Goal: Obtain resource: Download file/media

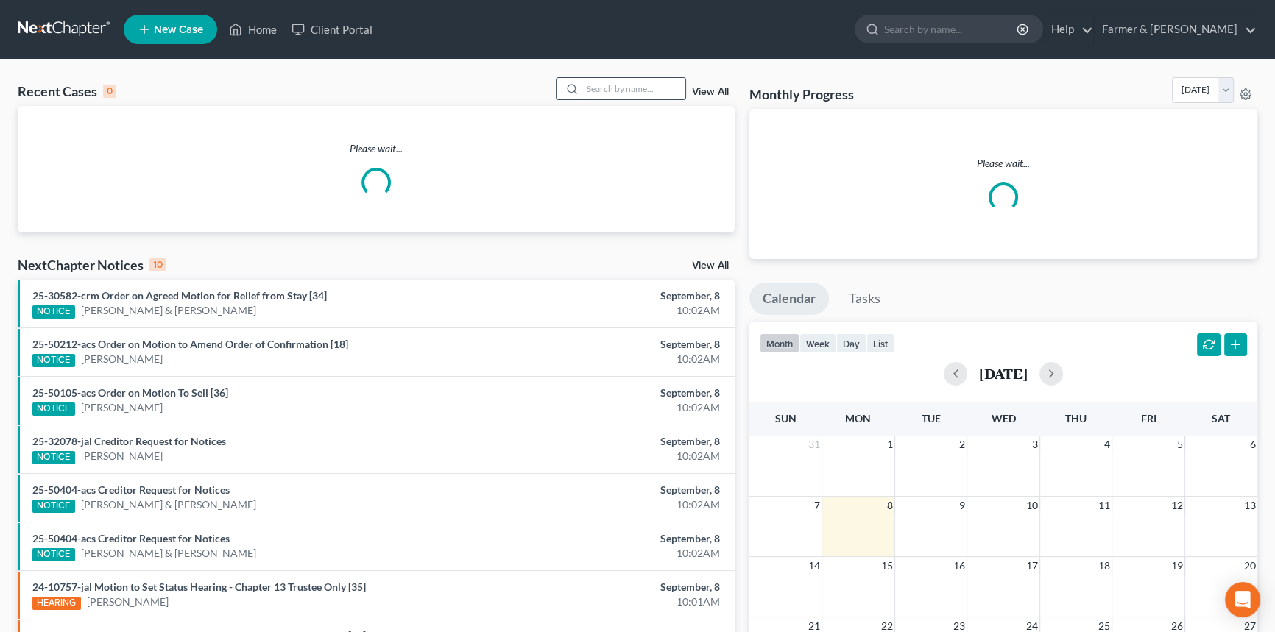
click at [628, 90] on input "search" at bounding box center [633, 88] width 103 height 21
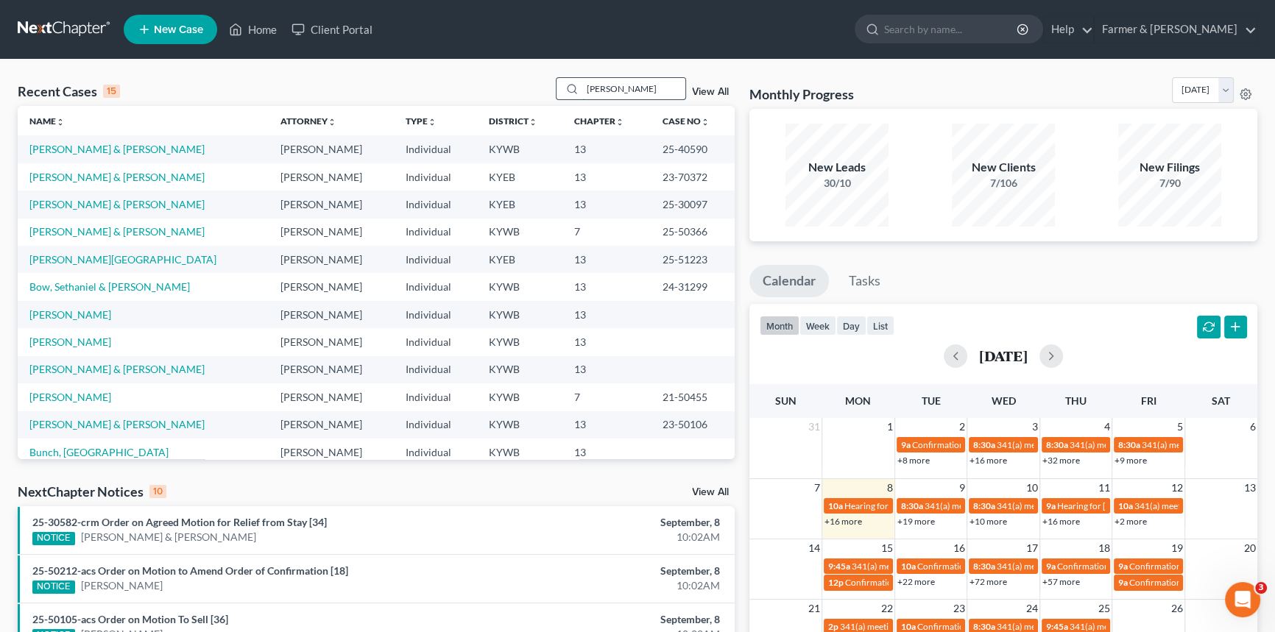
type input "[PERSON_NAME]"
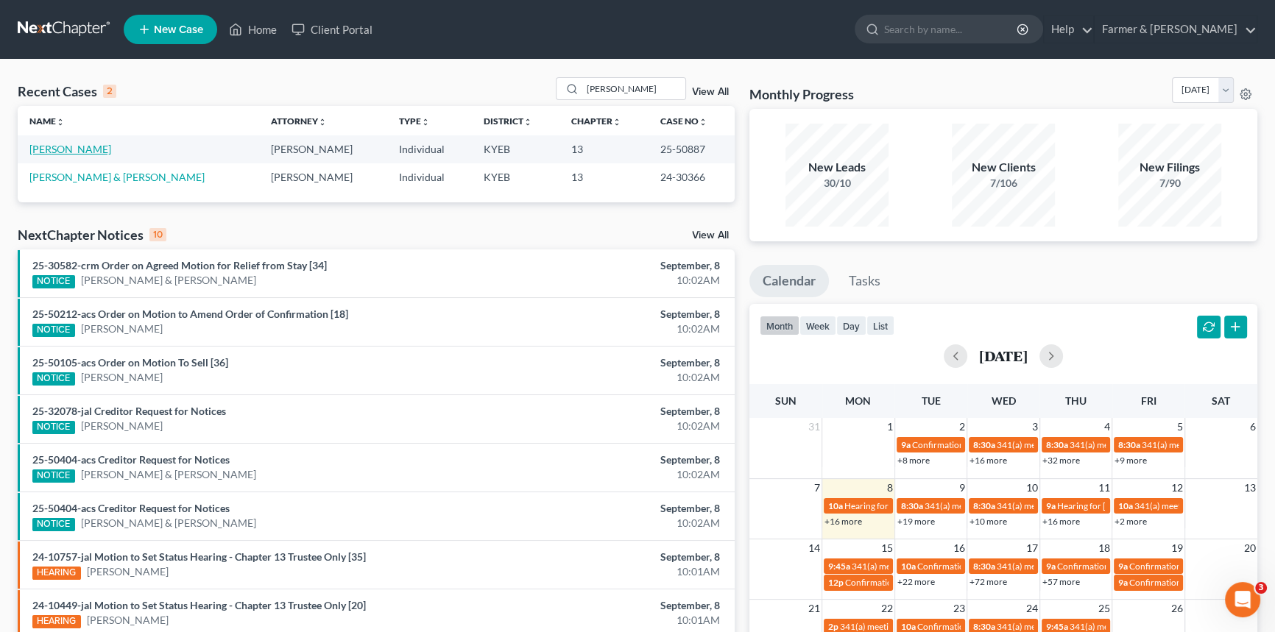
click at [66, 149] on link "[PERSON_NAME]" at bounding box center [70, 149] width 82 height 13
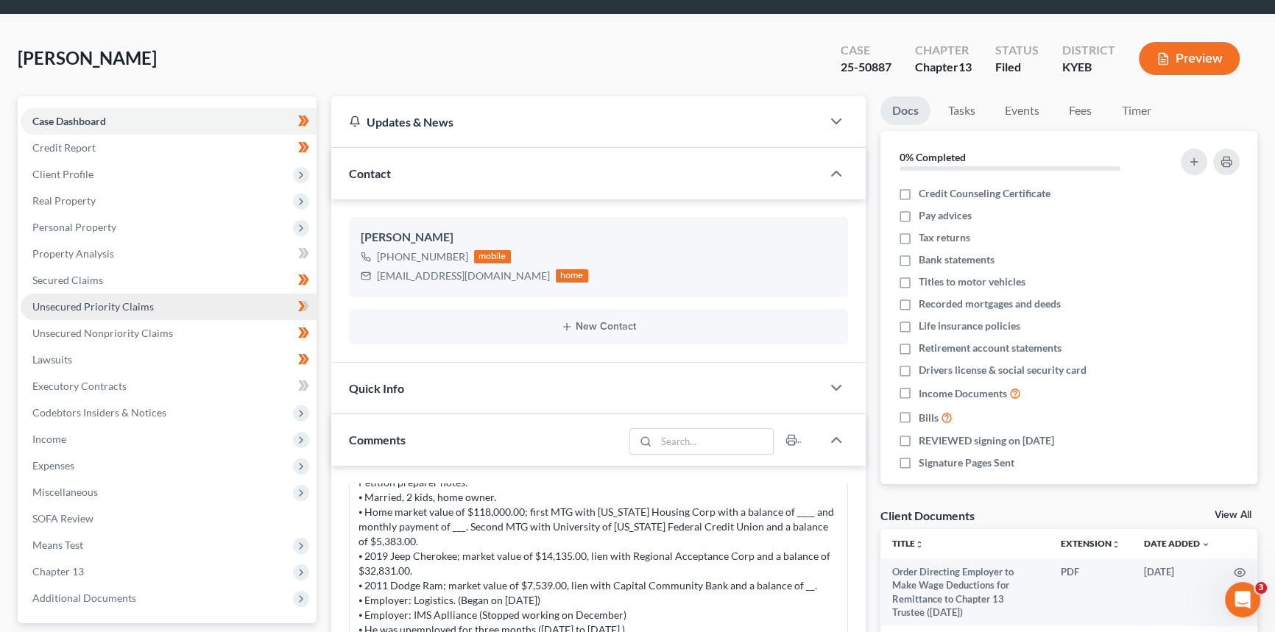
scroll to position [66, 0]
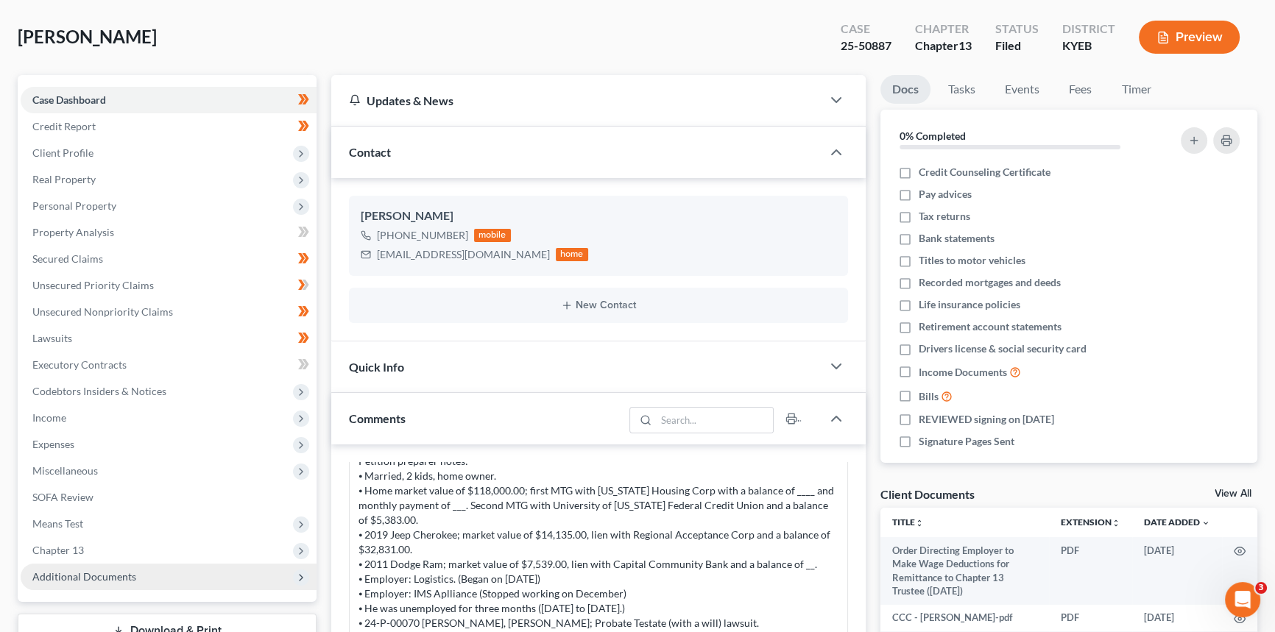
click at [91, 579] on span "Additional Documents" at bounding box center [84, 577] width 104 height 13
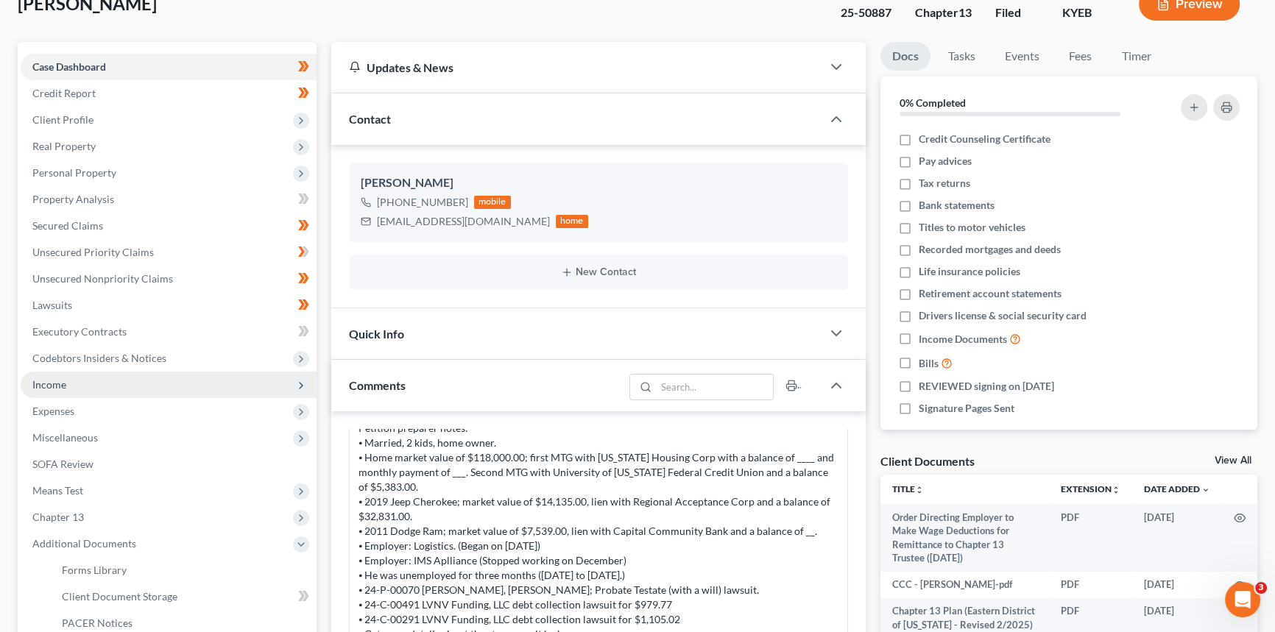
scroll to position [267, 0]
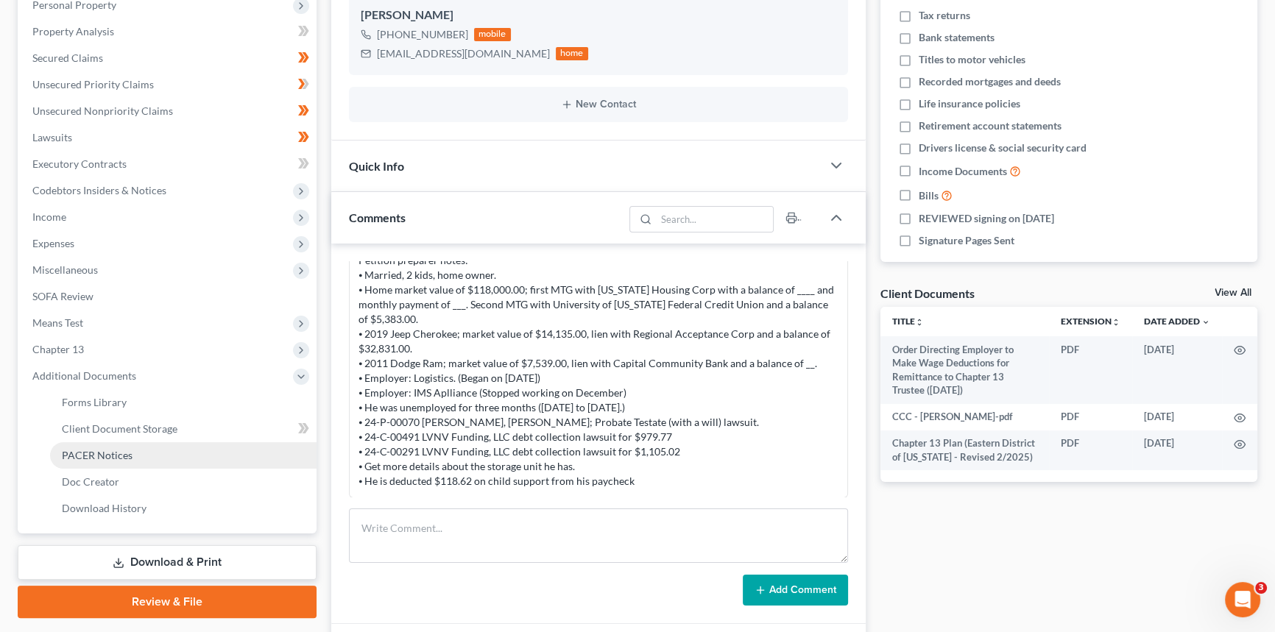
click at [102, 451] on span "PACER Notices" at bounding box center [97, 455] width 71 height 13
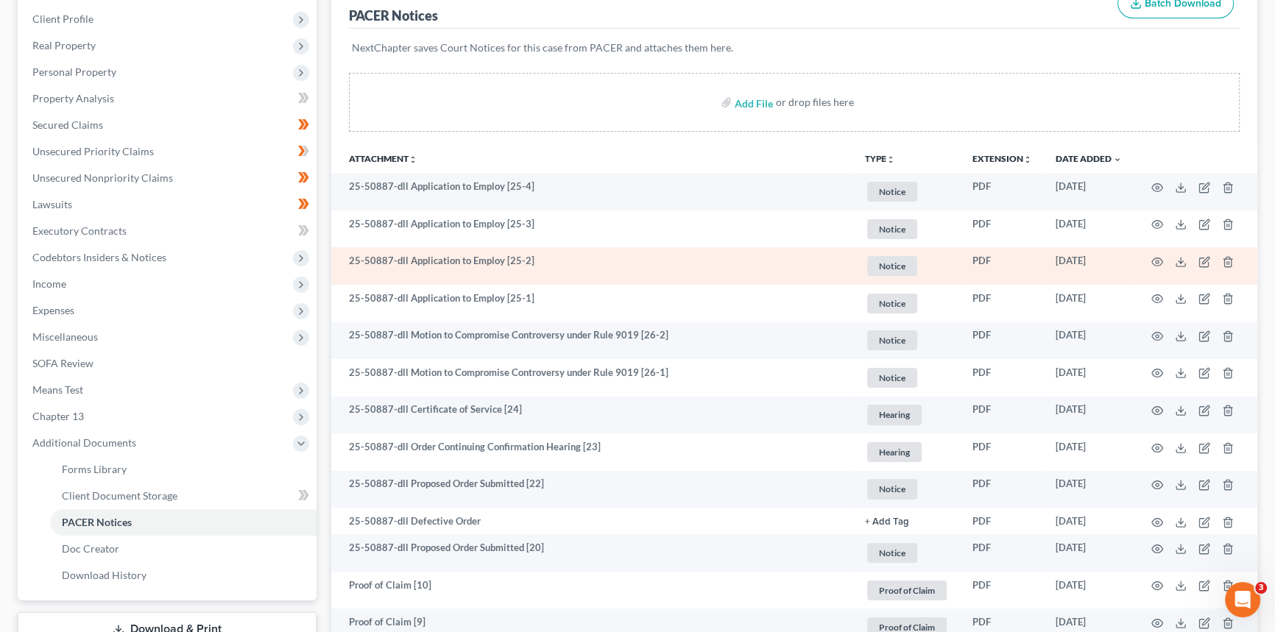
scroll to position [267, 0]
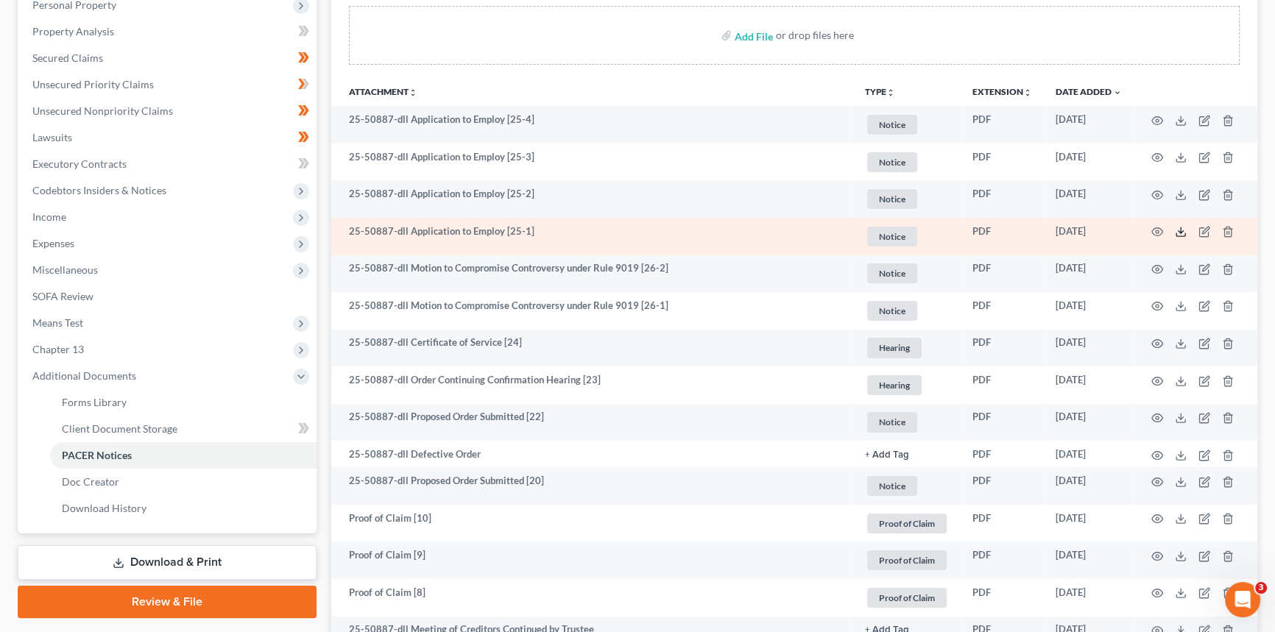
click at [1181, 231] on line at bounding box center [1181, 230] width 0 height 6
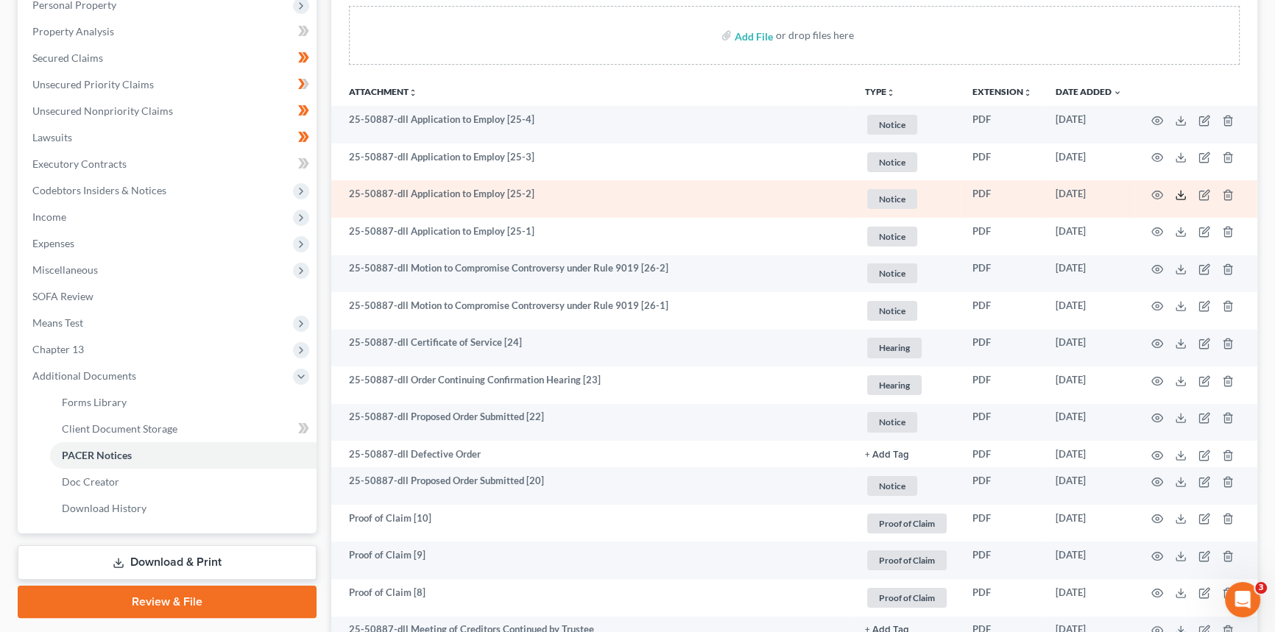
click at [1182, 191] on icon at bounding box center [1181, 195] width 12 height 12
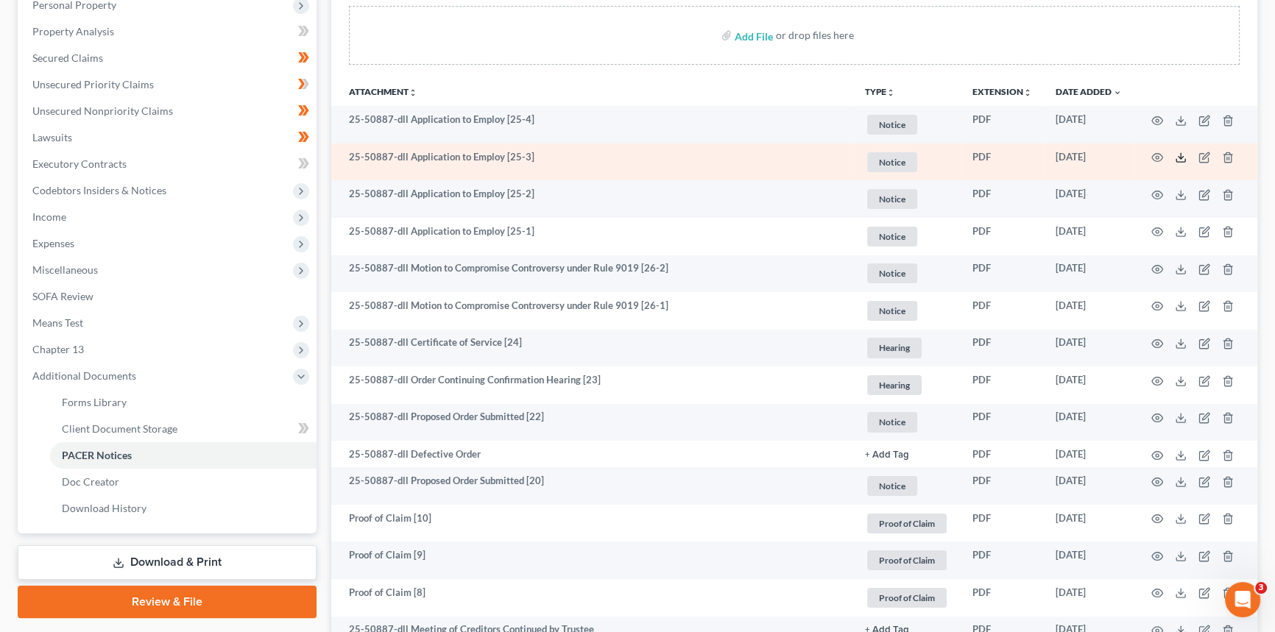
click at [1178, 154] on icon at bounding box center [1181, 158] width 12 height 12
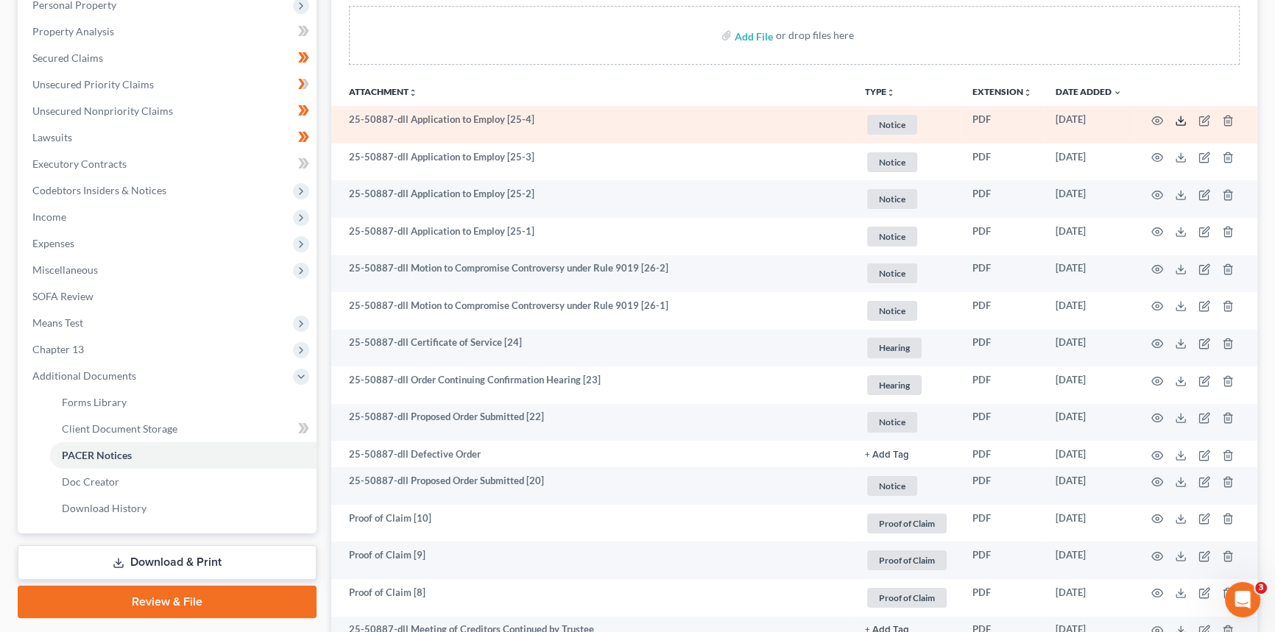
click at [1181, 119] on polyline at bounding box center [1181, 120] width 5 height 2
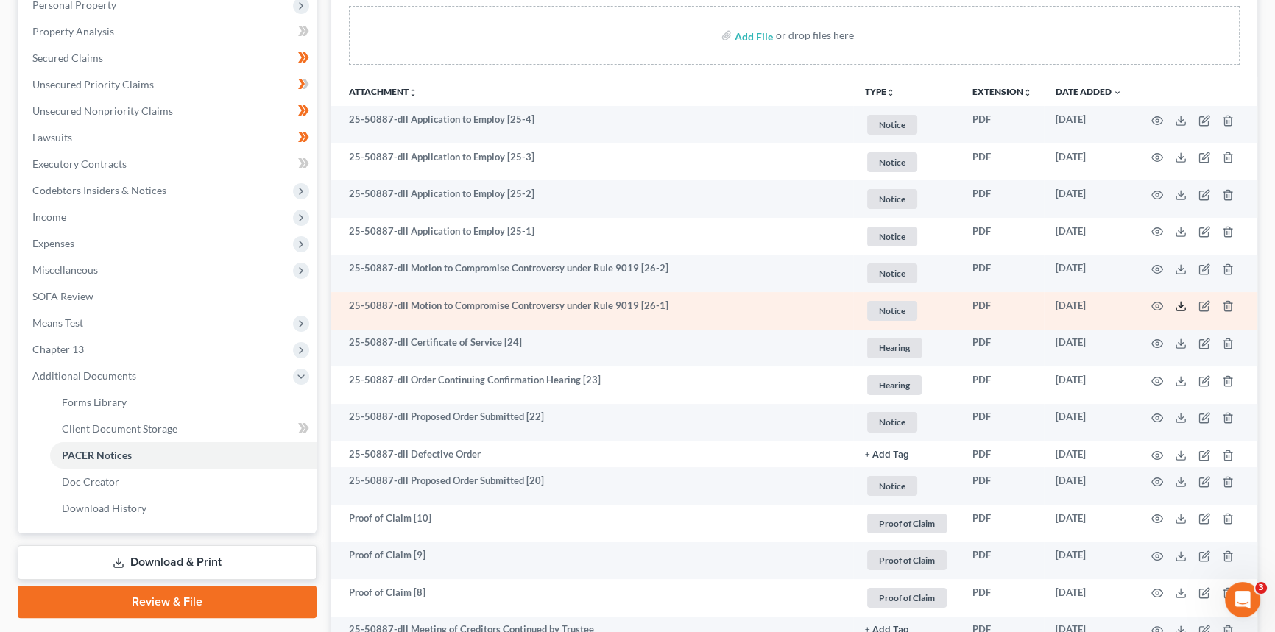
click at [1182, 308] on icon at bounding box center [1181, 306] width 12 height 12
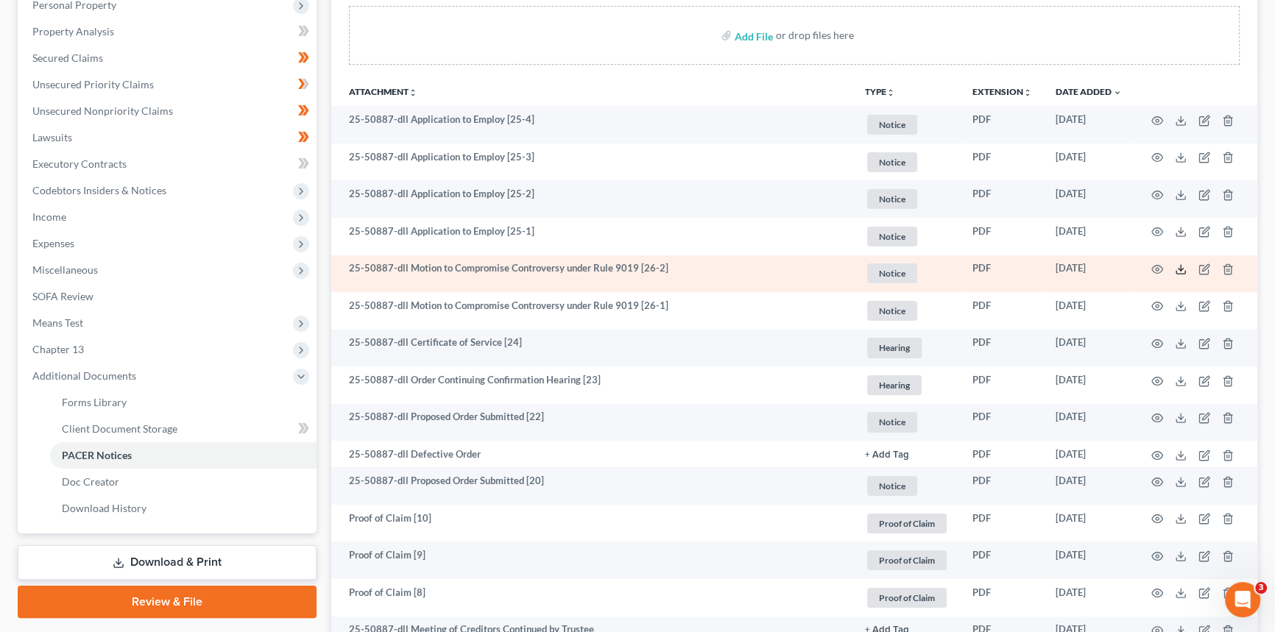
click at [1178, 267] on icon at bounding box center [1181, 270] width 12 height 12
